Goal: Task Accomplishment & Management: Use online tool/utility

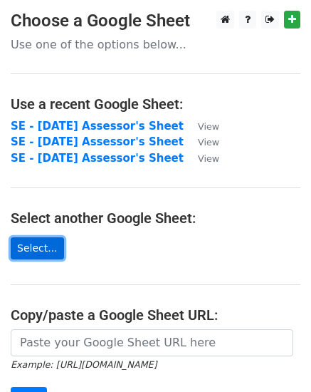
click at [26, 249] on link "Select..." at bounding box center [37, 248] width 53 height 22
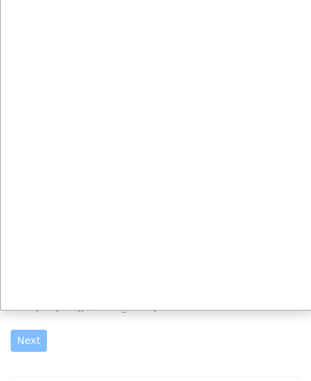
scroll to position [142, 0]
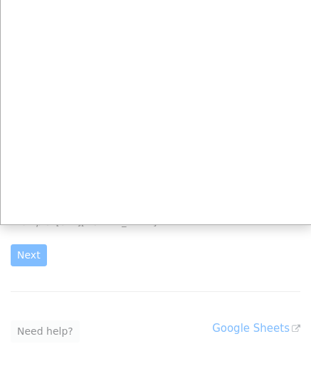
click at [21, 258] on div at bounding box center [155, 157] width 311 height 599
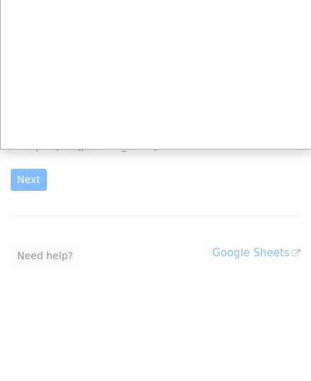
scroll to position [0, 0]
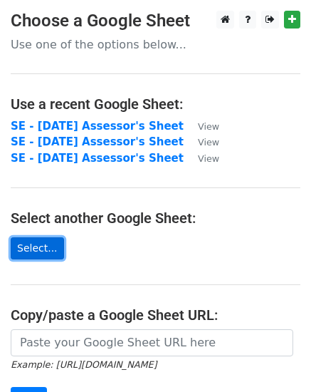
click at [22, 246] on link "Select..." at bounding box center [37, 248] width 53 height 22
click at [29, 244] on link "Select..." at bounding box center [37, 248] width 53 height 22
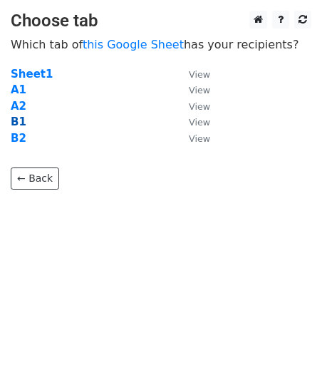
click at [19, 118] on strong "B1" at bounding box center [19, 121] width 16 height 13
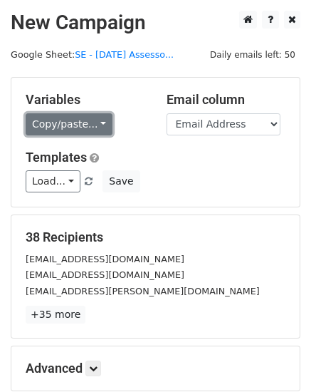
click at [95, 124] on link "Copy/paste..." at bounding box center [69, 124] width 87 height 22
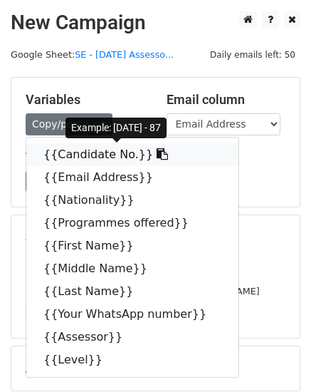
click at [57, 157] on link "{{Candidate No.}}" at bounding box center [132, 154] width 212 height 23
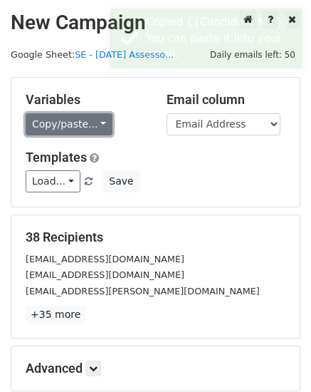
click at [93, 123] on link "Copy/paste..." at bounding box center [69, 124] width 87 height 22
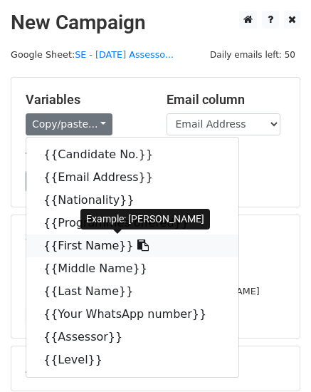
click at [78, 246] on link "{{First Name}}" at bounding box center [132, 245] width 212 height 23
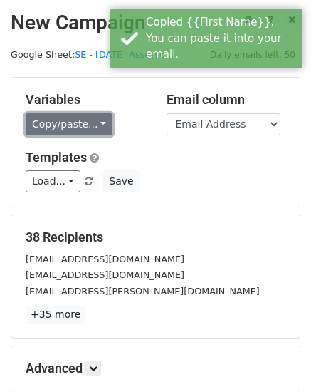
click at [98, 121] on link "Copy/paste..." at bounding box center [69, 124] width 87 height 22
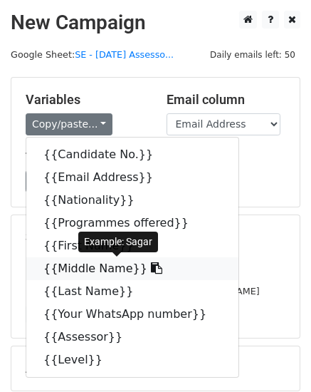
click at [104, 266] on link "{{Middle Name}}" at bounding box center [132, 268] width 212 height 23
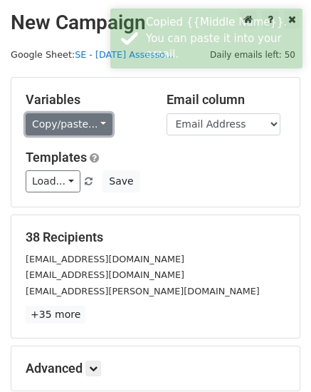
click at [96, 125] on link "Copy/paste..." at bounding box center [69, 124] width 87 height 22
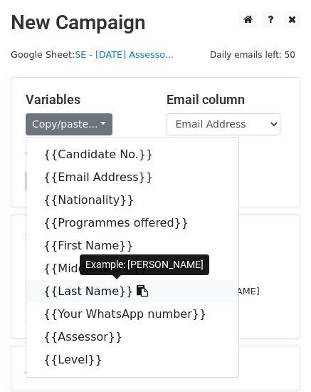
click at [79, 290] on link "{{Last Name}}" at bounding box center [132, 291] width 212 height 23
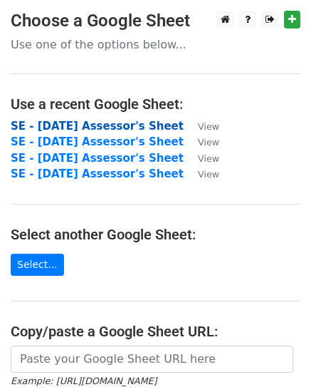
click at [49, 124] on strong "SE - [DATE] Assessor's Sheet" at bounding box center [97, 126] width 173 height 13
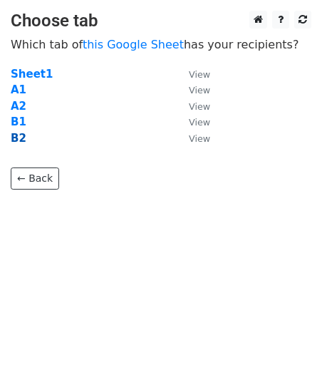
click at [23, 137] on strong "B2" at bounding box center [19, 138] width 16 height 13
